Goal: Check status: Check status

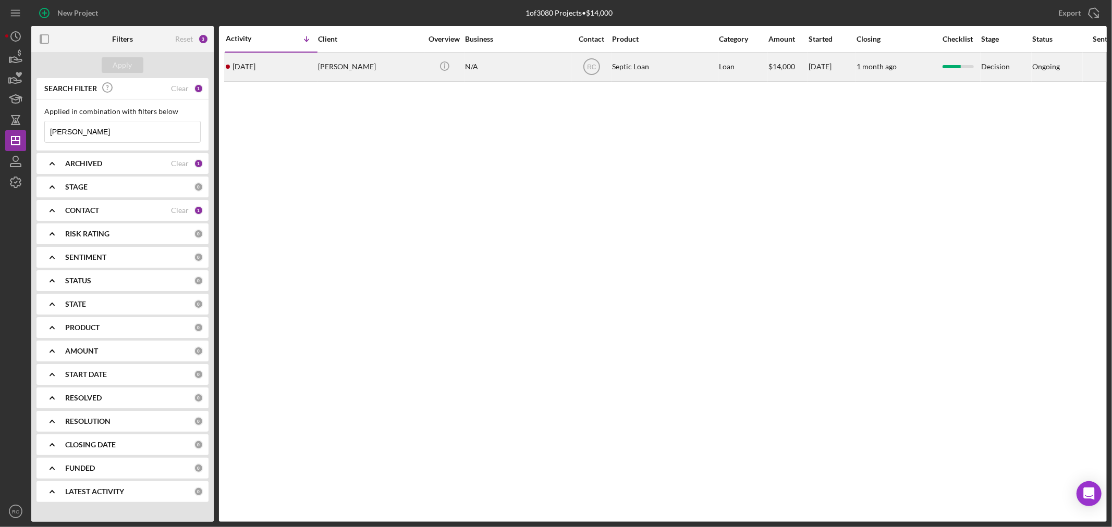
click at [343, 79] on div "[PERSON_NAME]" at bounding box center [370, 67] width 104 height 28
